Goal: Use online tool/utility: Utilize a website feature to perform a specific function

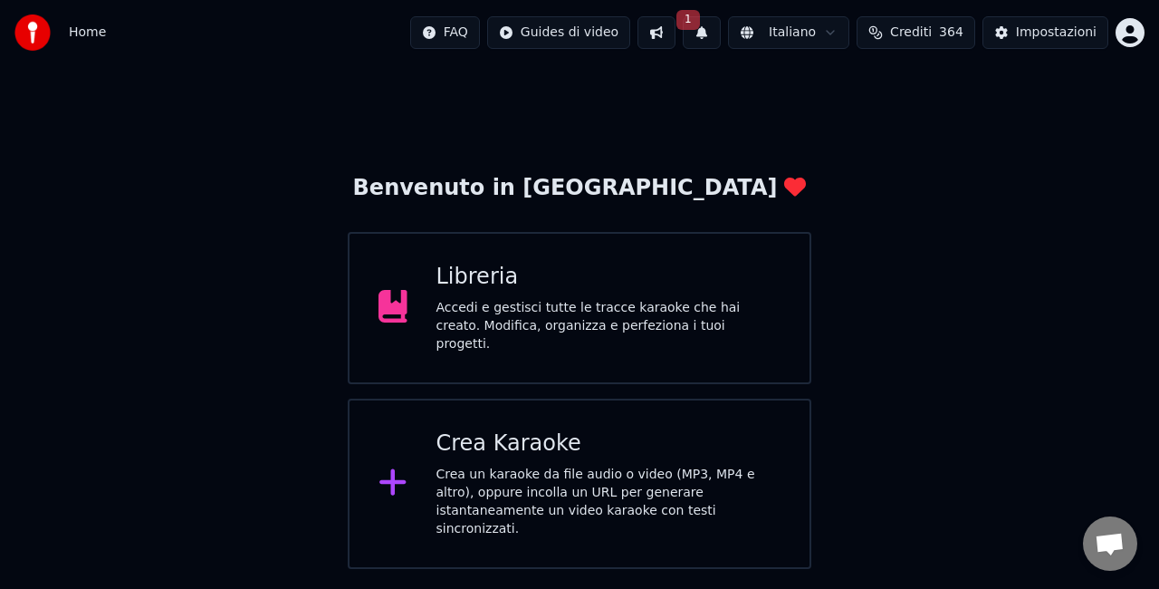
click at [459, 441] on div "Crea Karaoke" at bounding box center [608, 443] width 345 height 29
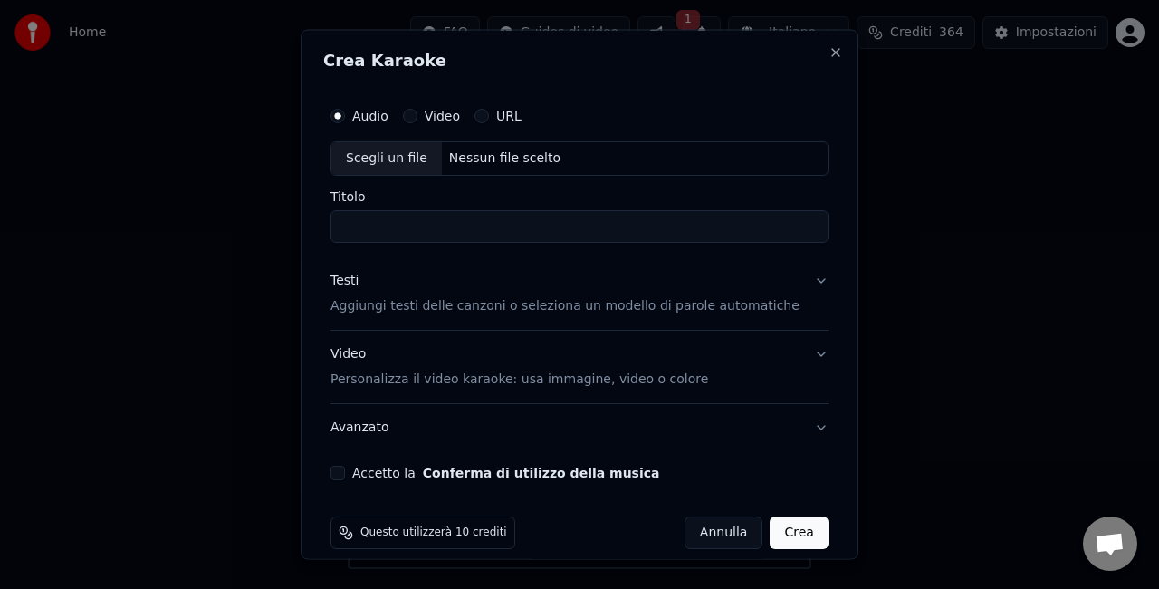
click at [381, 164] on div "Scegli un file" at bounding box center [386, 158] width 110 height 33
type input "**********"
click at [345, 473] on button "Accetto la Conferma di utilizzo della musica" at bounding box center [338, 472] width 14 height 14
click at [771, 536] on button "Crea" at bounding box center [800, 531] width 58 height 33
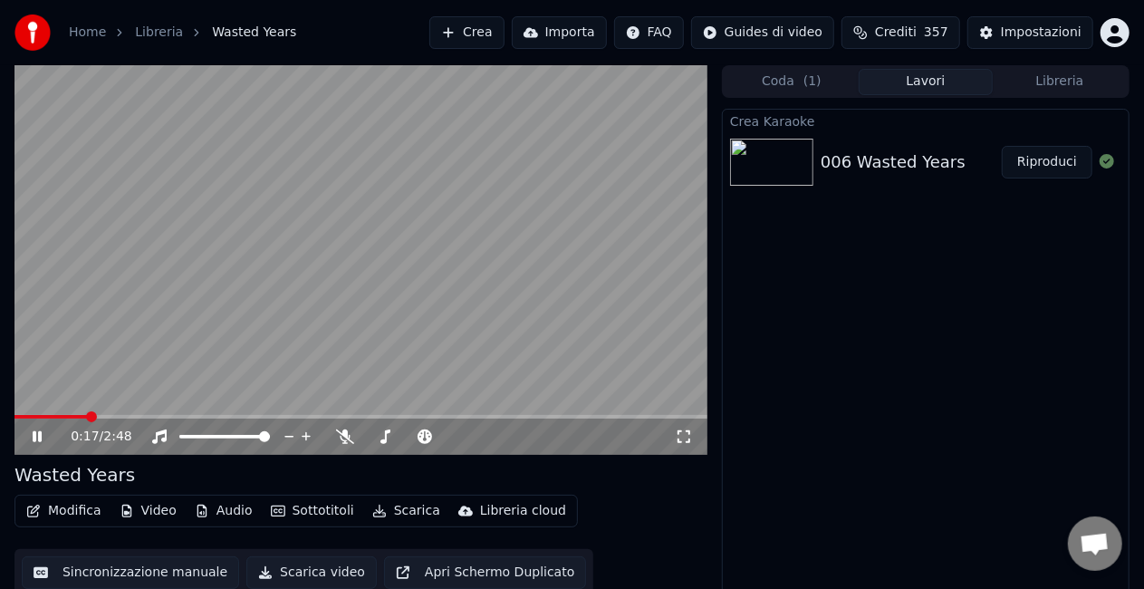
click at [33, 433] on icon at bounding box center [50, 436] width 42 height 14
click at [386, 513] on button "Scarica" at bounding box center [406, 510] width 82 height 25
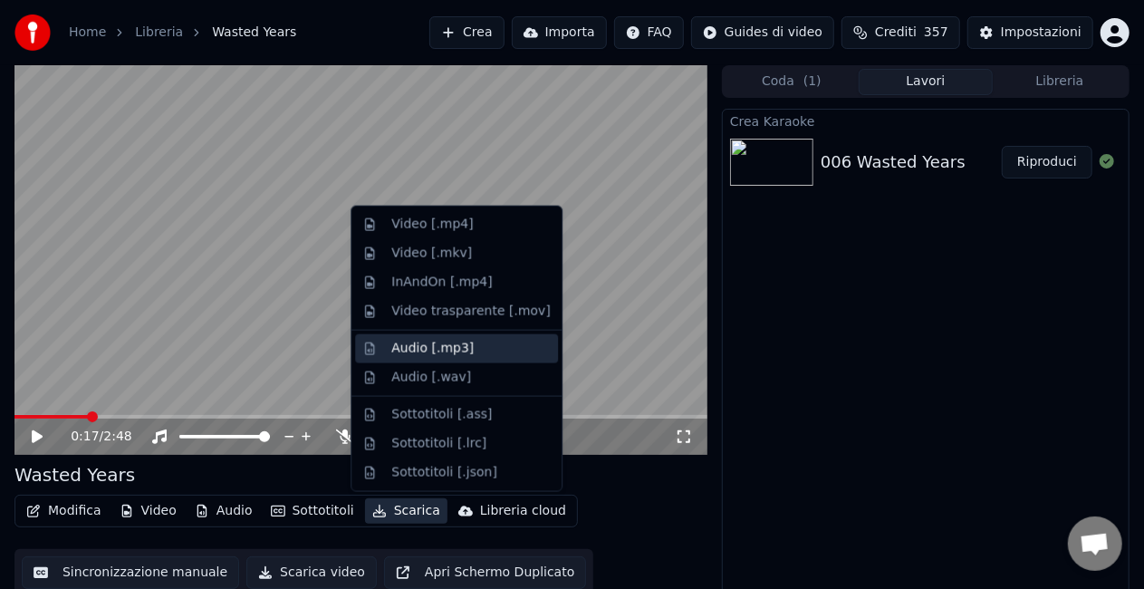
click at [409, 348] on div "Audio [.mp3]" at bounding box center [432, 349] width 82 height 18
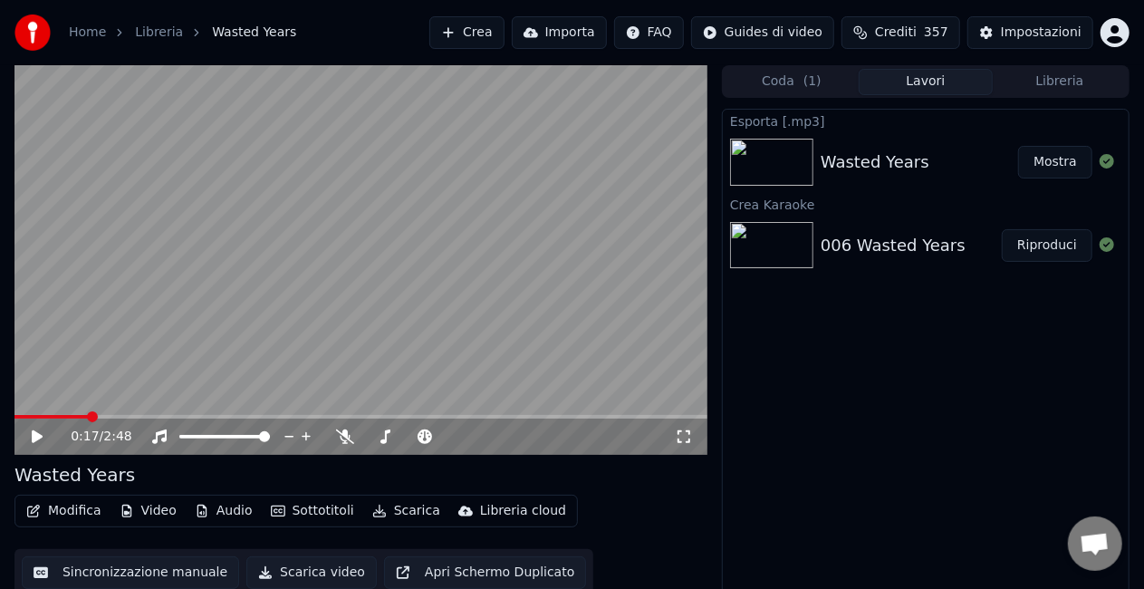
click at [1052, 163] on button "Mostra" at bounding box center [1055, 162] width 74 height 33
